Goal: Task Accomplishment & Management: Manage account settings

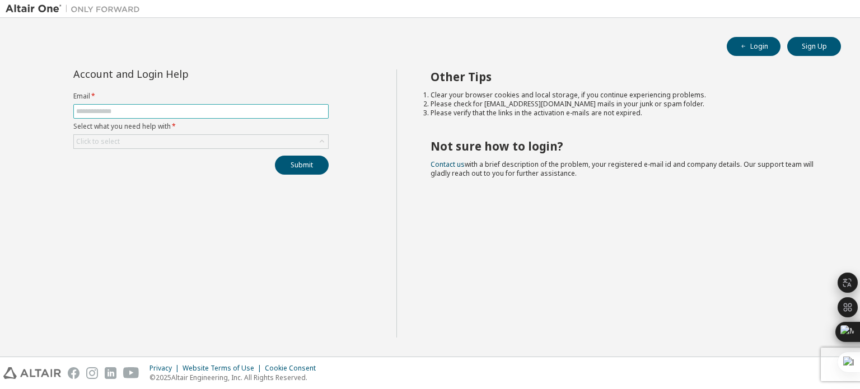
click at [149, 109] on input "text" at bounding box center [201, 111] width 250 height 9
type input "*"
type input "**********"
click at [284, 138] on div "Click to select" at bounding box center [201, 141] width 254 height 13
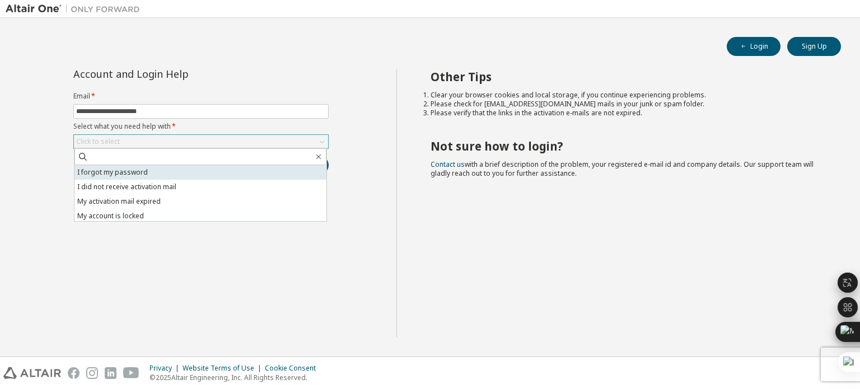
click at [168, 174] on li "I forgot my password" at bounding box center [200, 172] width 252 height 15
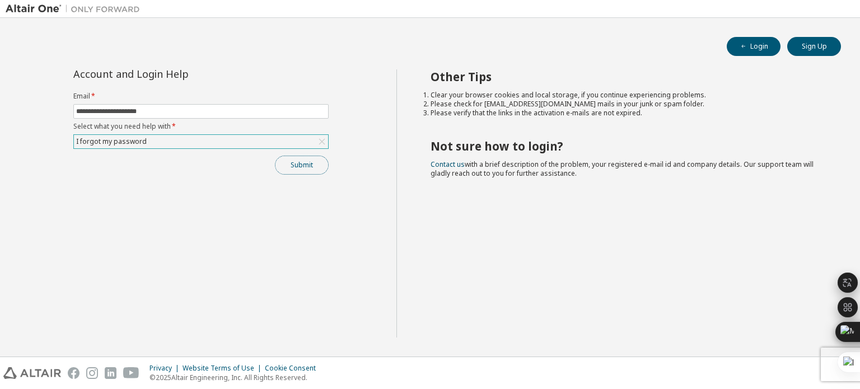
click at [305, 165] on button "Submit" at bounding box center [302, 165] width 54 height 19
click at [292, 159] on button "Submit" at bounding box center [302, 165] width 54 height 19
